Goal: Task Accomplishment & Management: Complete application form

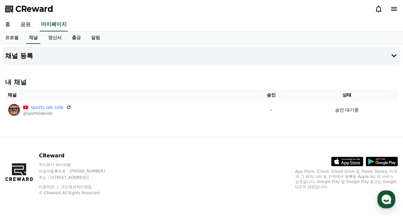
click at [31, 22] on link "음원" at bounding box center [25, 24] width 21 height 13
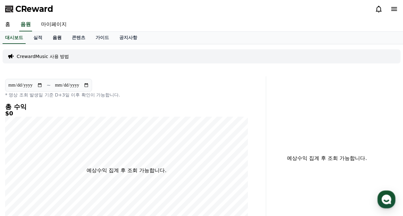
click at [51, 37] on link "음원" at bounding box center [56, 38] width 19 height 12
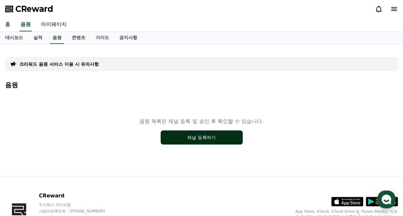
click at [198, 136] on button "채널 등록하기" at bounding box center [202, 138] width 82 height 14
